Goal: Task Accomplishment & Management: Use online tool/utility

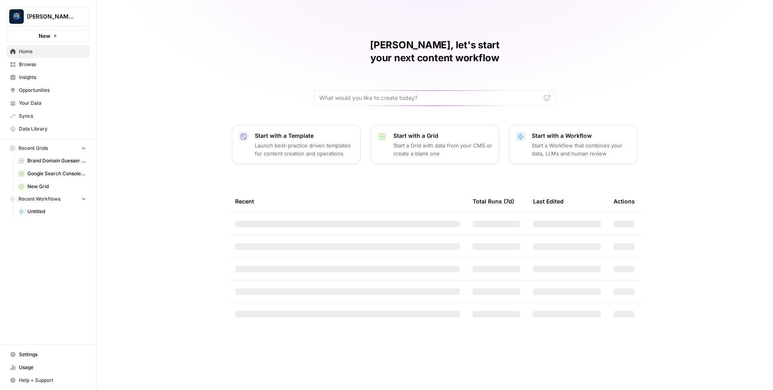
click at [56, 18] on span "Berna's Personal" at bounding box center [51, 16] width 49 height 8
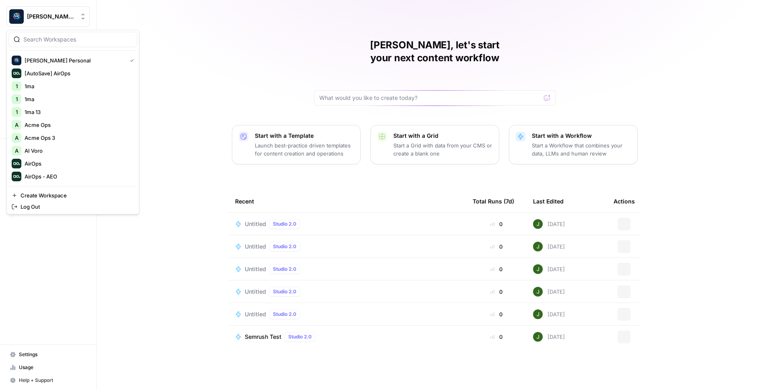
scroll to position [1165, 0]
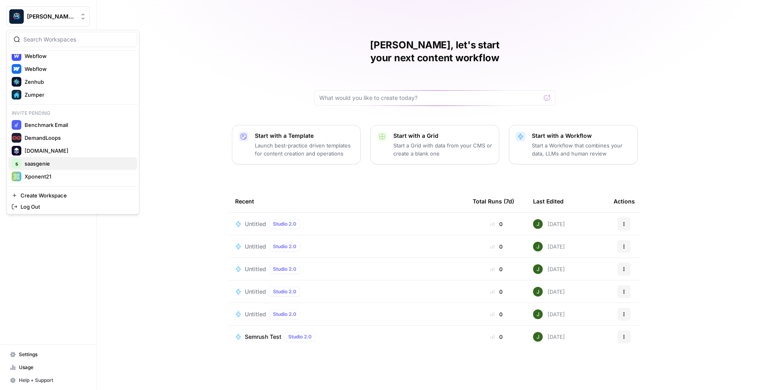
click at [47, 163] on span "saasgenie" at bounding box center [78, 164] width 106 height 8
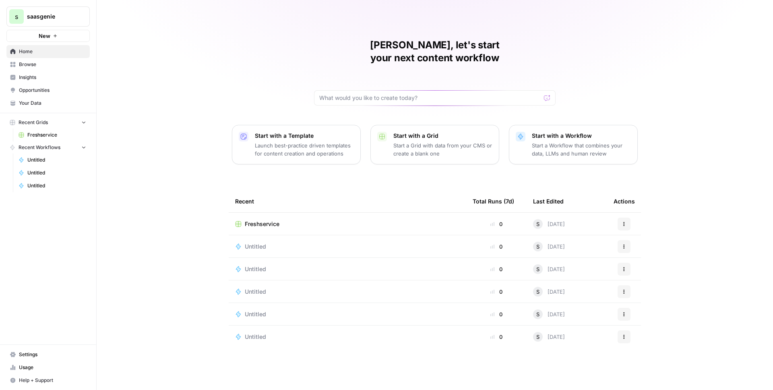
click at [23, 352] on span "Settings" at bounding box center [52, 354] width 67 height 7
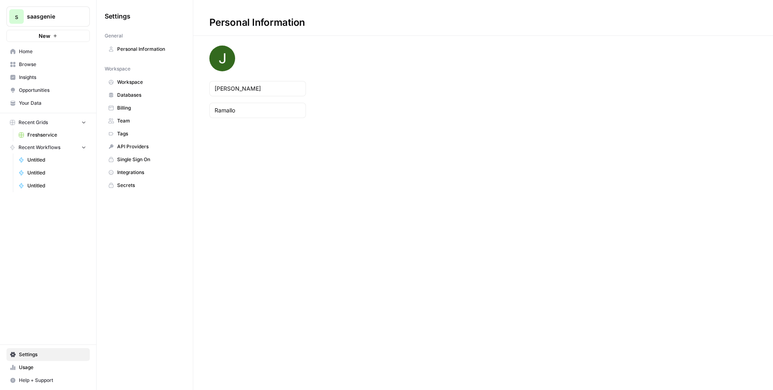
click at [138, 81] on span "Workspace" at bounding box center [149, 82] width 64 height 7
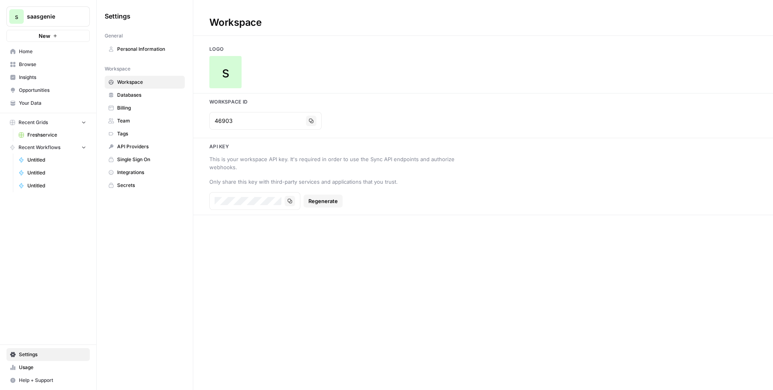
click at [126, 173] on span "Integrations" at bounding box center [149, 172] width 64 height 7
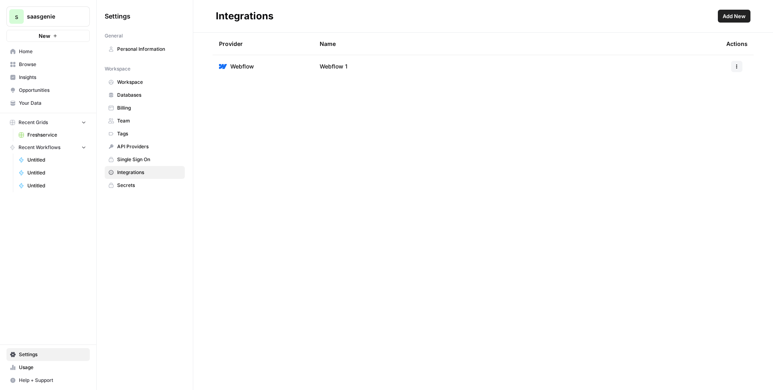
click at [19, 65] on span "Browse" at bounding box center [52, 64] width 67 height 7
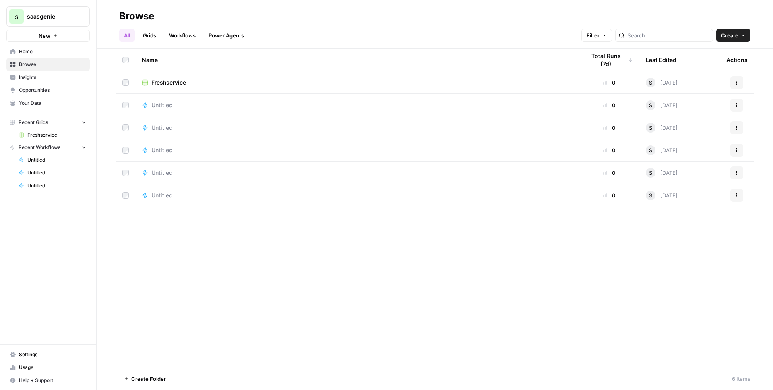
click at [181, 33] on link "Workflows" at bounding box center [182, 35] width 36 height 13
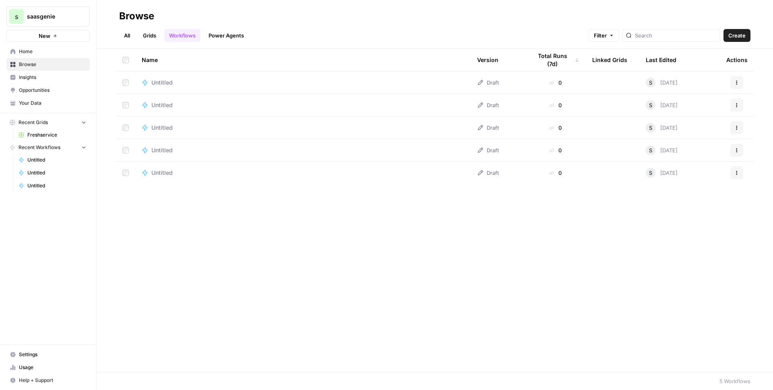
click at [153, 33] on link "Grids" at bounding box center [149, 35] width 23 height 13
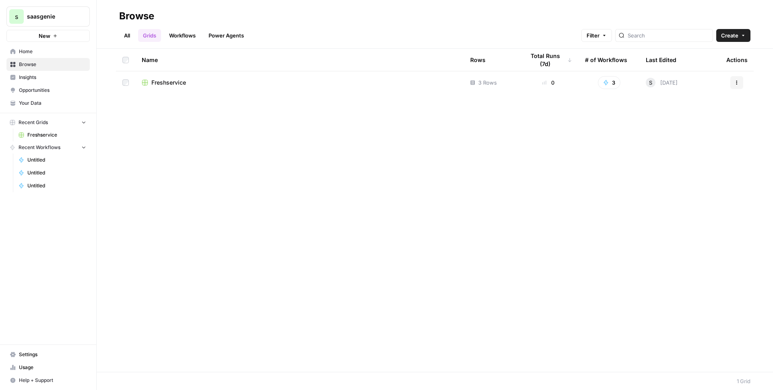
click at [165, 84] on span "Freshservice" at bounding box center [168, 83] width 35 height 8
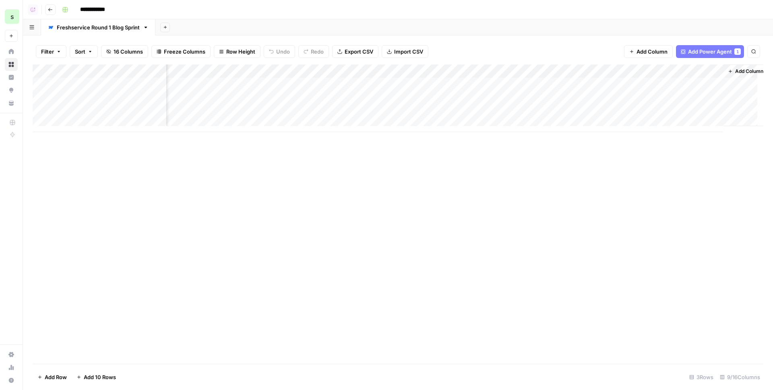
scroll to position [0, 209]
click at [554, 71] on div "Add Column" at bounding box center [398, 98] width 731 height 68
click at [545, 121] on span "Edit" at bounding box center [575, 121] width 70 height 8
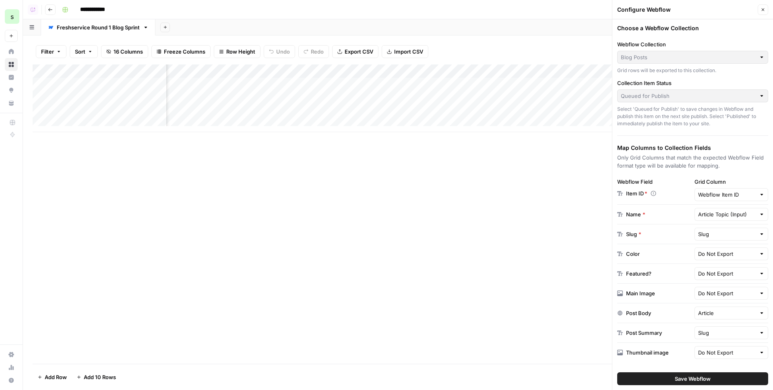
click at [763, 7] on icon "button" at bounding box center [763, 9] width 5 height 5
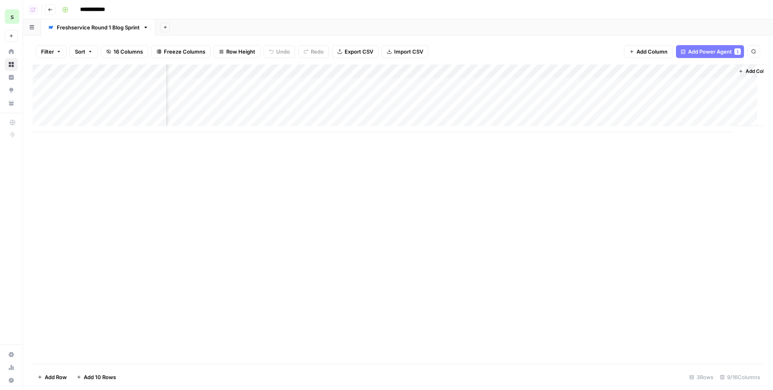
scroll to position [0, 209]
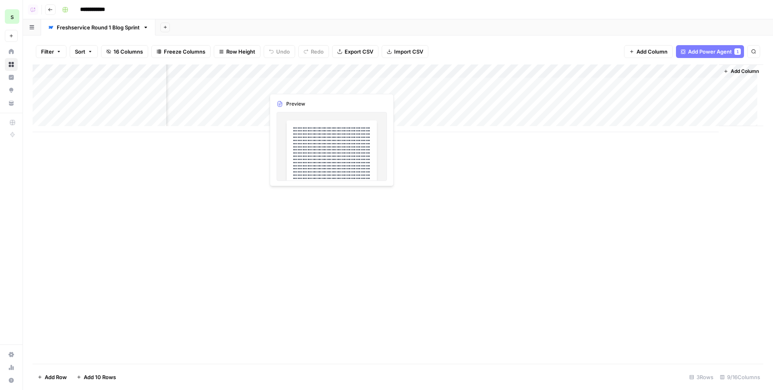
click at [318, 84] on div "Add Column" at bounding box center [398, 98] width 731 height 68
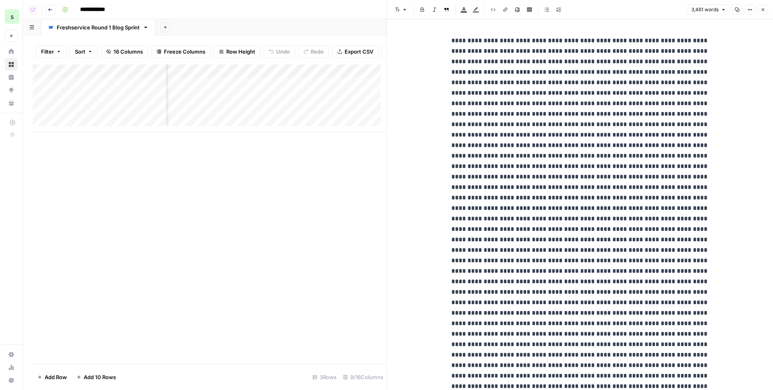
click at [763, 9] on icon "button" at bounding box center [763, 9] width 3 height 3
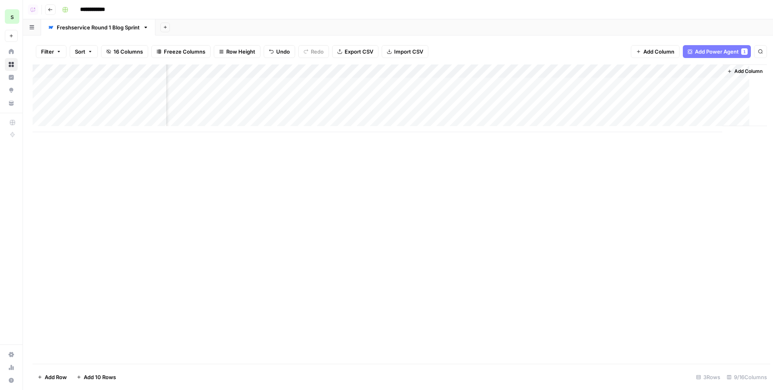
scroll to position [0, 199]
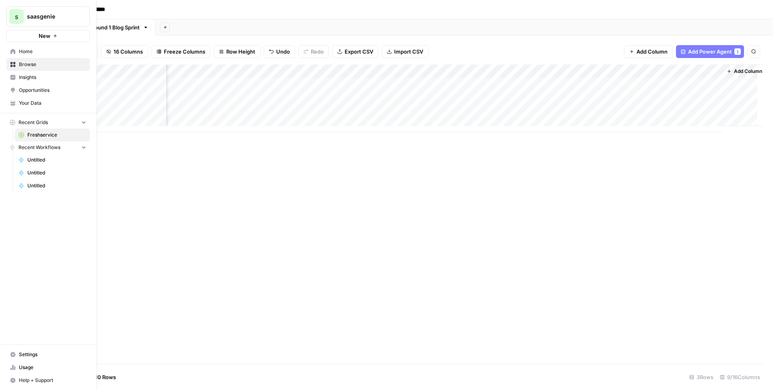
click at [24, 354] on span "Settings" at bounding box center [52, 354] width 67 height 7
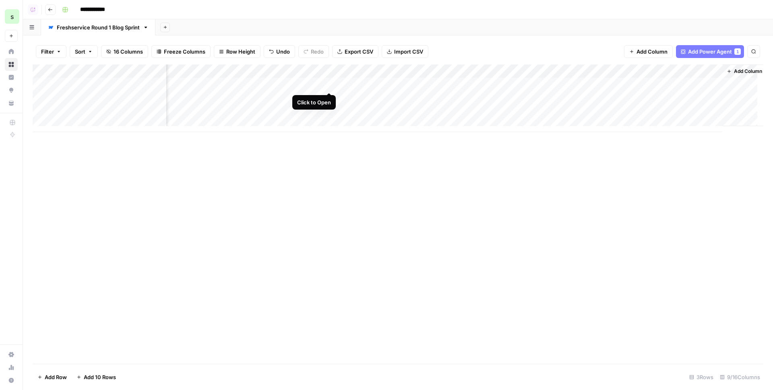
click at [311, 67] on div "Add Column" at bounding box center [398, 98] width 731 height 68
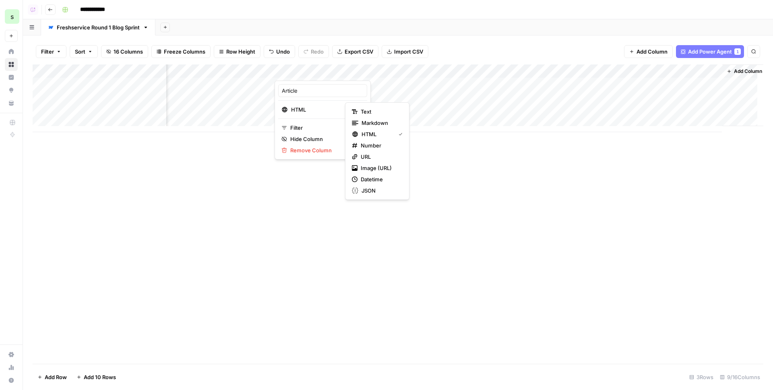
click at [259, 245] on div "Add Column" at bounding box center [398, 213] width 731 height 299
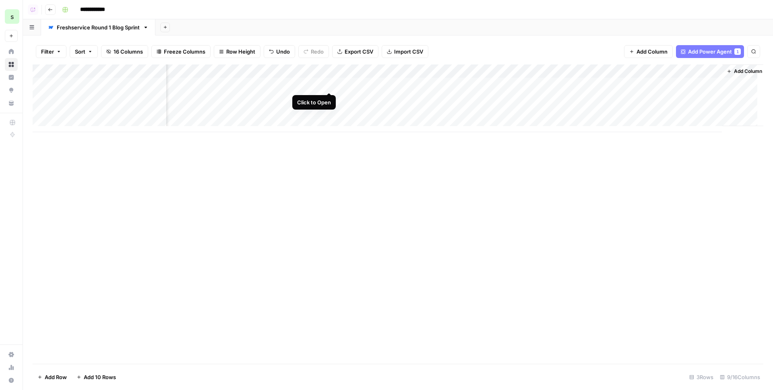
click at [329, 84] on div "Add Column" at bounding box center [398, 98] width 731 height 68
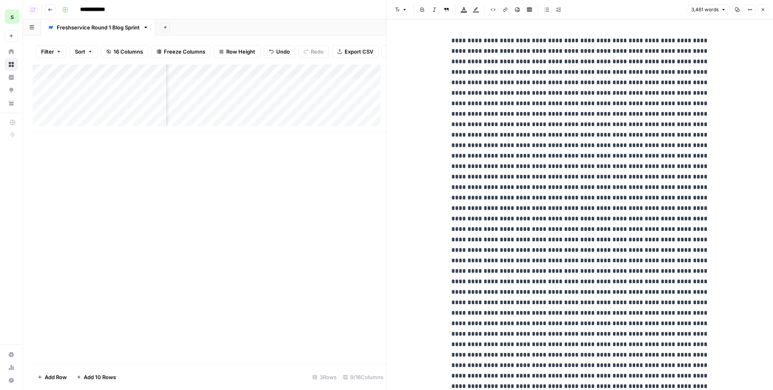
click at [764, 8] on icon "button" at bounding box center [763, 9] width 5 height 5
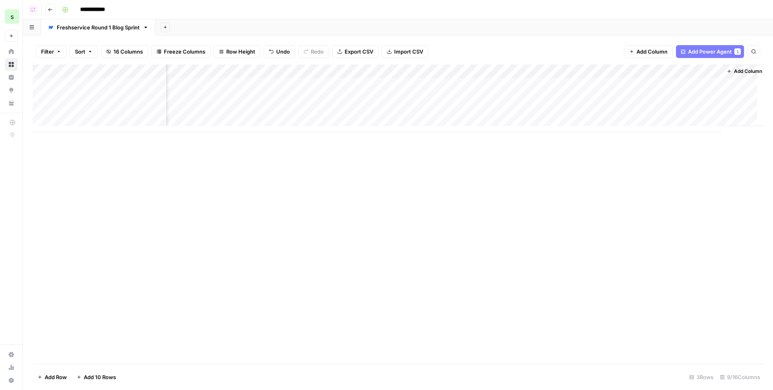
click at [329, 85] on div "Add Column" at bounding box center [398, 98] width 731 height 68
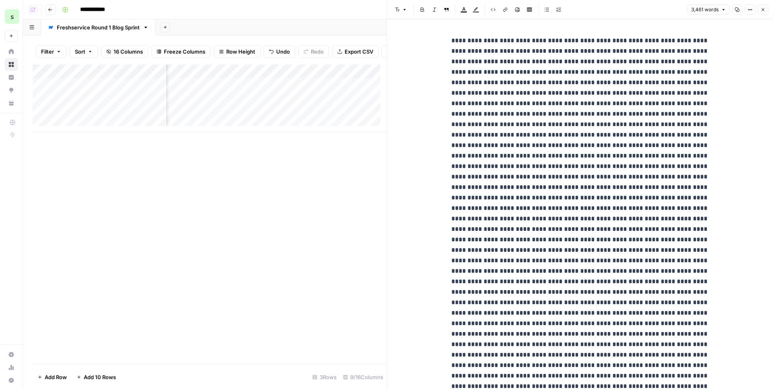
scroll to position [0, 173]
click at [749, 8] on icon "button" at bounding box center [750, 9] width 5 height 5
click at [719, 86] on span "Code" at bounding box center [726, 85] width 39 height 8
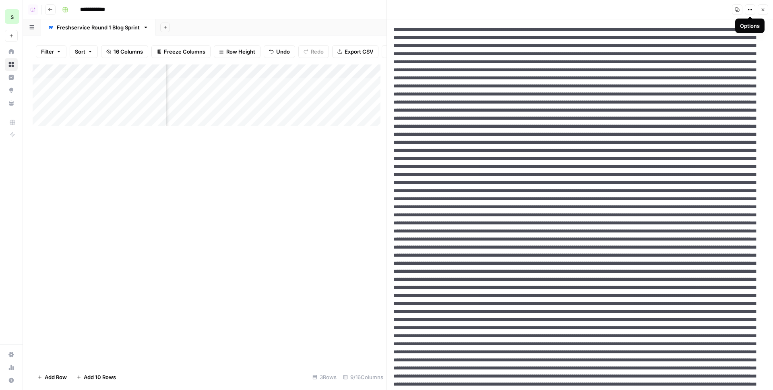
click at [764, 12] on icon "button" at bounding box center [763, 9] width 5 height 5
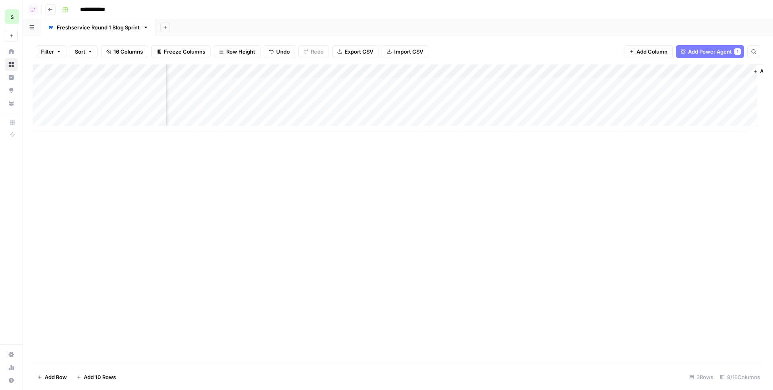
click at [431, 192] on div "Add Column" at bounding box center [398, 213] width 731 height 299
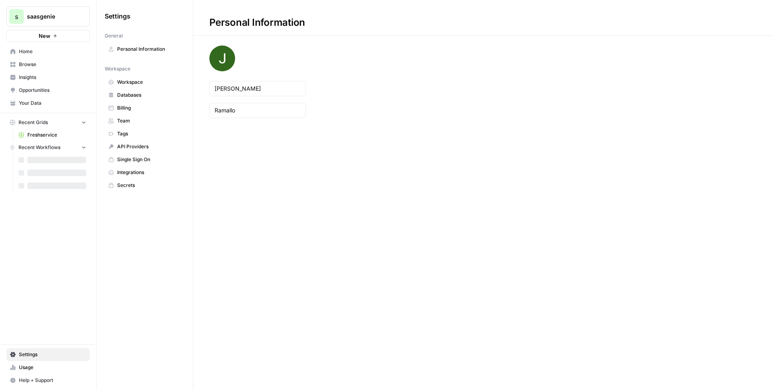
click at [137, 82] on span "Workspace" at bounding box center [149, 82] width 64 height 7
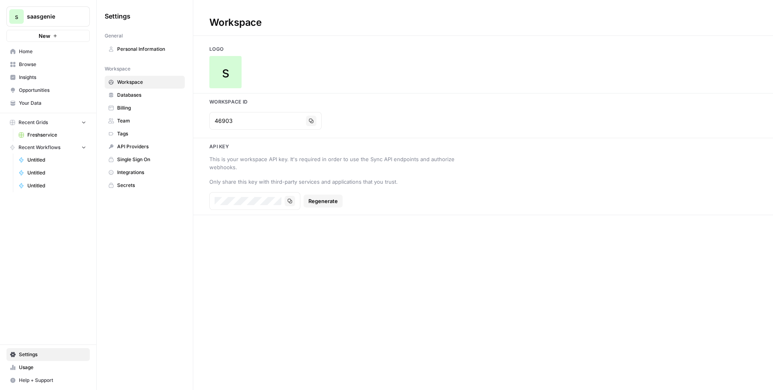
click at [541, 154] on div "This is your workspace API key. It's required in order to use the Sync API endp…" at bounding box center [483, 181] width 580 height 56
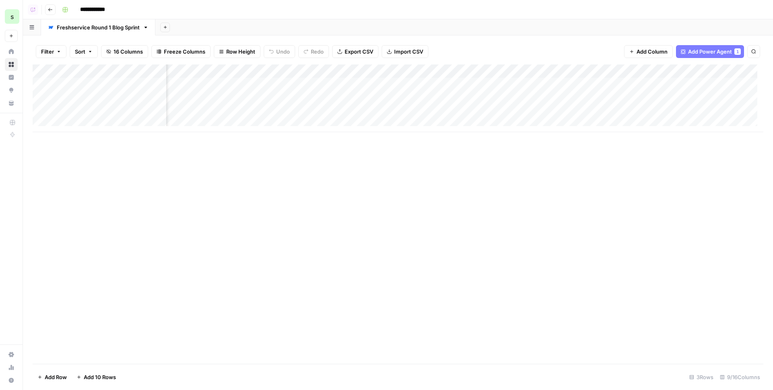
scroll to position [0, 209]
click at [556, 68] on div "Add Column" at bounding box center [398, 98] width 731 height 68
click at [552, 120] on span "Edit" at bounding box center [575, 121] width 70 height 8
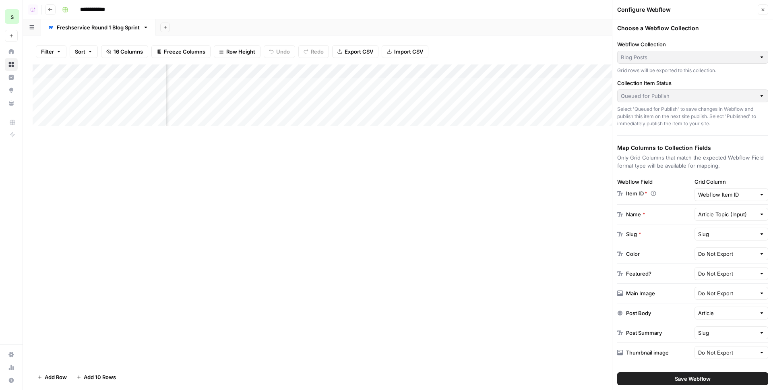
click at [763, 11] on icon "button" at bounding box center [763, 9] width 5 height 5
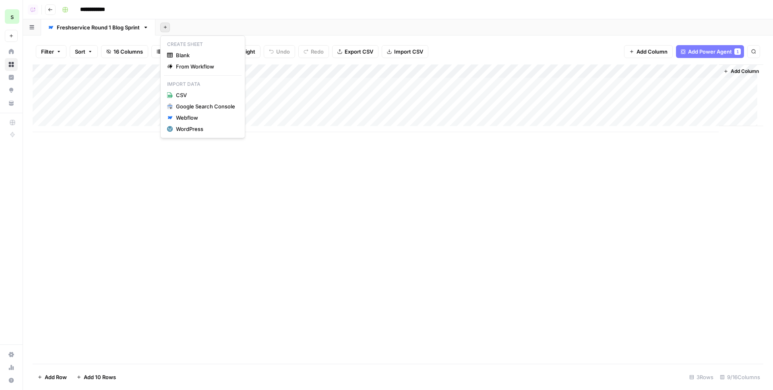
click at [167, 26] on icon "button" at bounding box center [165, 27] width 4 height 4
click at [128, 186] on div "Add Column" at bounding box center [398, 213] width 731 height 299
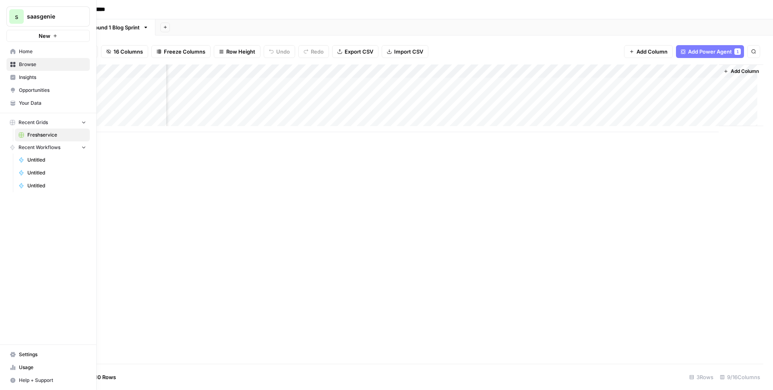
click at [27, 63] on span "Browse" at bounding box center [52, 64] width 67 height 7
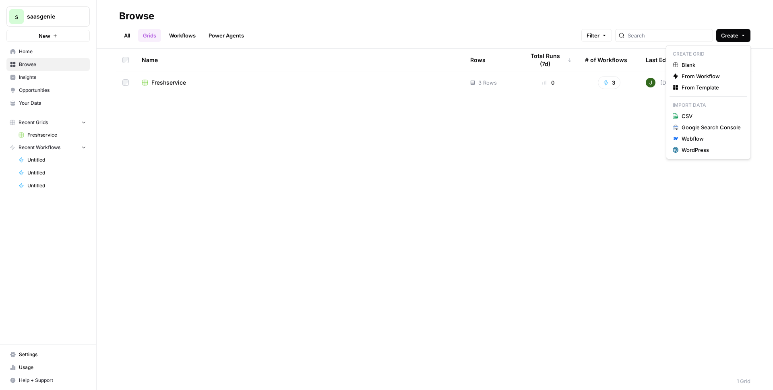
click at [725, 29] on button "Create" at bounding box center [734, 35] width 34 height 13
click at [697, 138] on div "Webflow" at bounding box center [711, 139] width 59 height 8
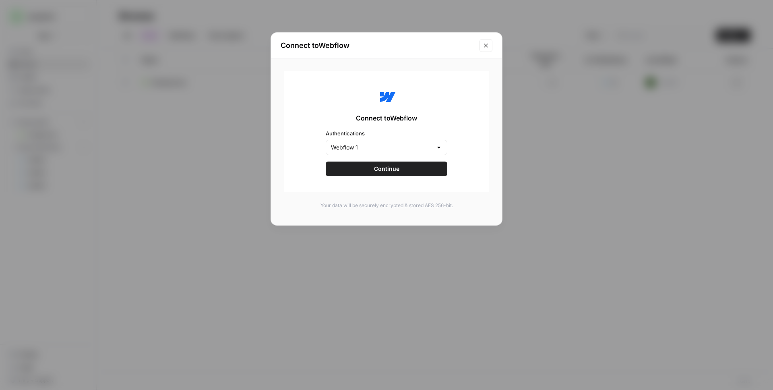
click at [386, 172] on span "Continue" at bounding box center [386, 169] width 25 height 8
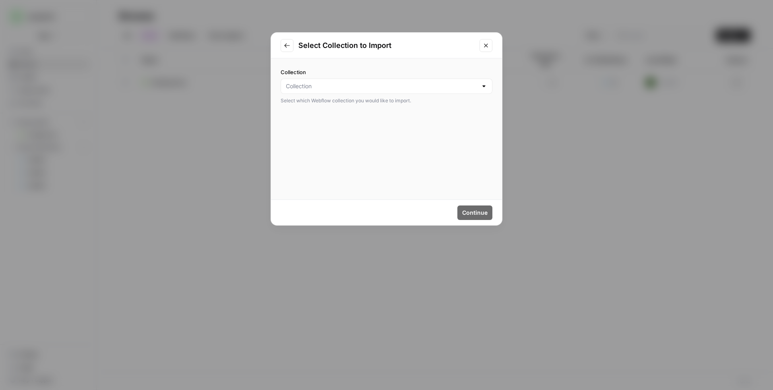
click at [325, 94] on div "Collection Select which Webflow collection you would like to import." at bounding box center [387, 86] width 212 height 36
click at [322, 87] on input "Collection" at bounding box center [382, 86] width 192 height 8
click at [307, 125] on span "Blog Posts" at bounding box center [385, 125] width 195 height 8
type input "Blog Posts"
click at [475, 211] on span "Continue" at bounding box center [474, 213] width 25 height 8
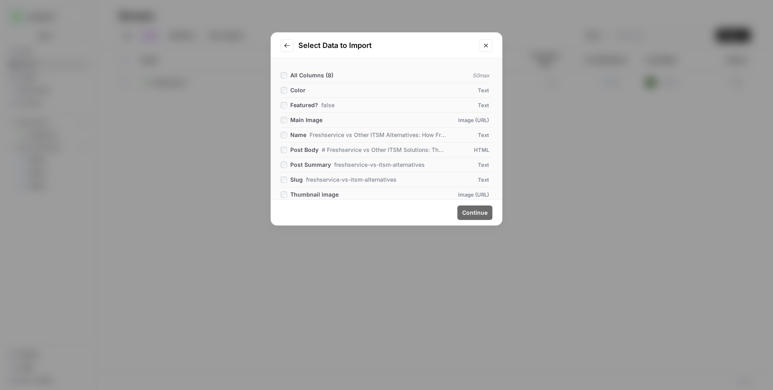
click at [306, 76] on span "All Columns ( 8 )" at bounding box center [311, 75] width 43 height 7
click at [476, 212] on span "Continue" at bounding box center [474, 213] width 25 height 8
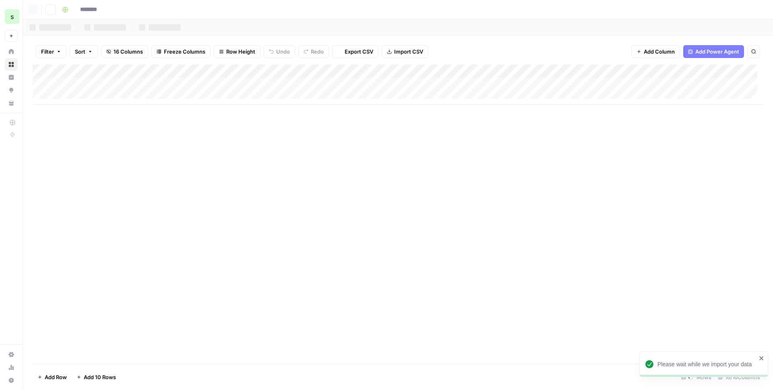
type input "**********"
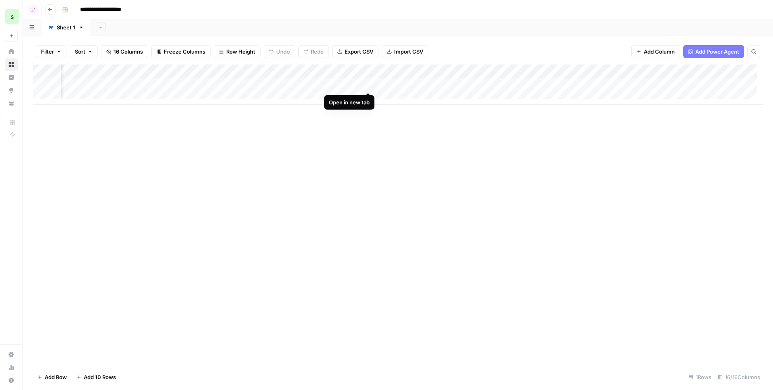
click at [369, 83] on div "Add Column" at bounding box center [398, 84] width 731 height 40
click at [48, 9] on icon "button" at bounding box center [50, 9] width 5 height 5
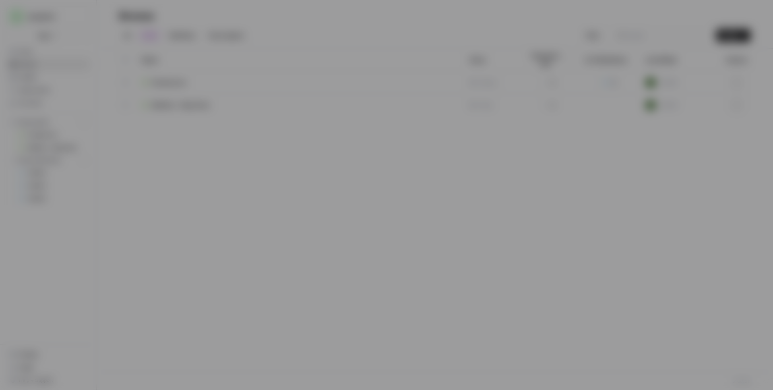
type input "Webflow 1"
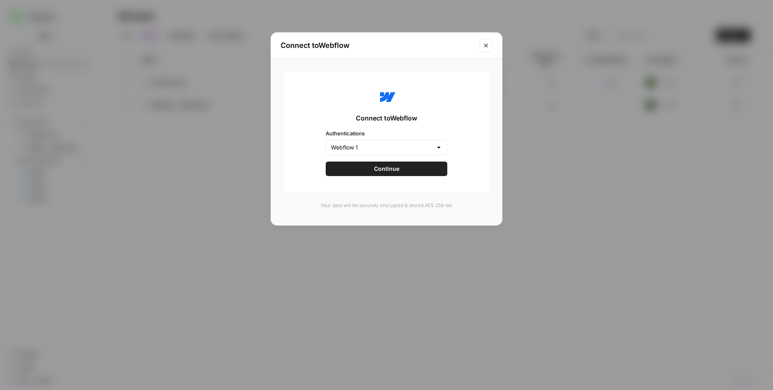
click at [487, 47] on icon "Close modal" at bounding box center [486, 45] width 6 height 6
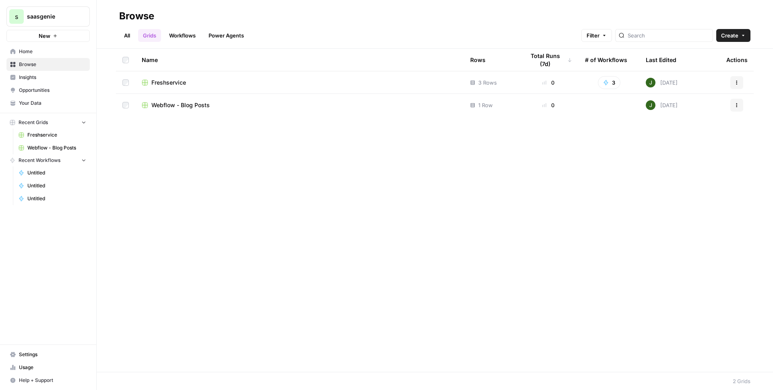
click at [176, 82] on span "Freshservice" at bounding box center [168, 83] width 35 height 8
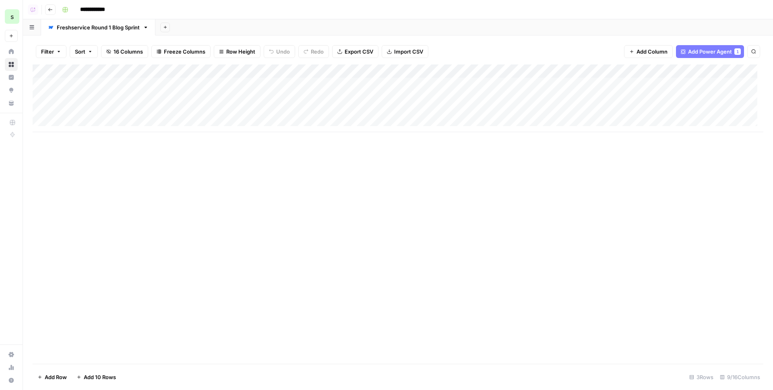
click at [523, 172] on div "Add Column" at bounding box center [398, 213] width 731 height 299
